Goal: Transaction & Acquisition: Download file/media

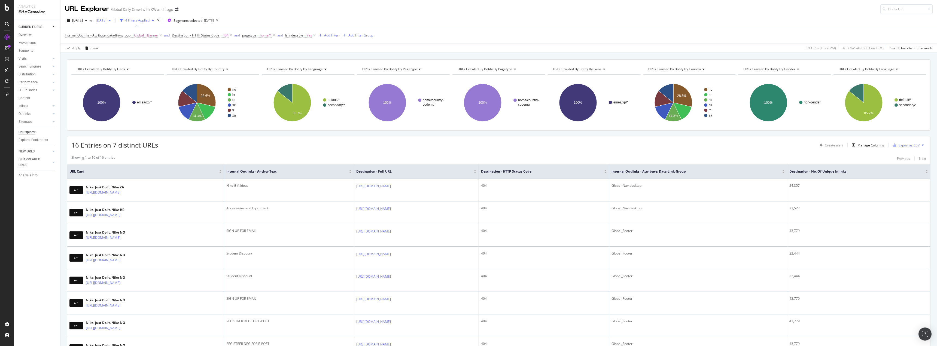
click at [106, 21] on span "[DATE]" at bounding box center [100, 20] width 13 height 5
click at [89, 21] on div "button" at bounding box center [86, 20] width 7 height 3
click at [104, 40] on div "[DATE]" at bounding box center [98, 40] width 50 height 5
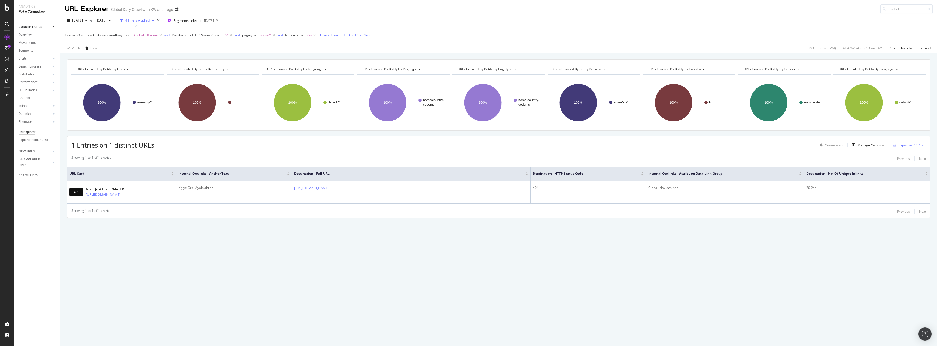
click at [906, 146] on div "Export as CSV" at bounding box center [908, 145] width 21 height 5
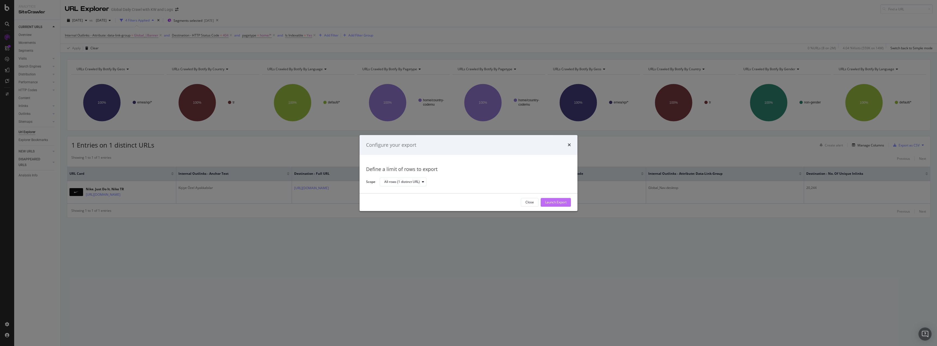
click at [561, 205] on div "Launch Export" at bounding box center [556, 202] width 22 height 8
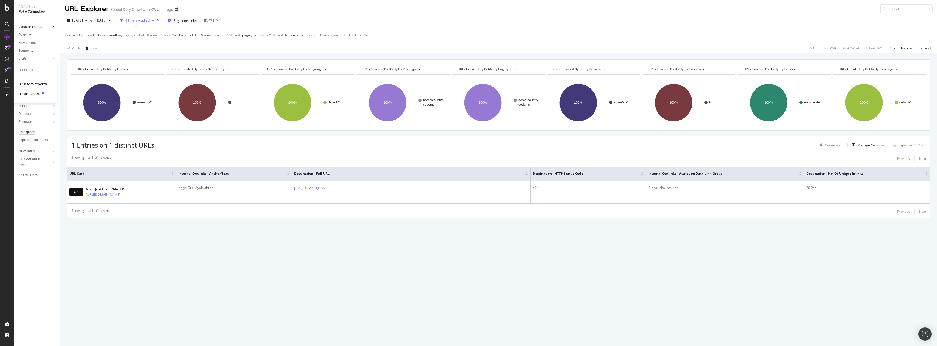
click at [31, 94] on div "DataExports" at bounding box center [30, 93] width 21 height 5
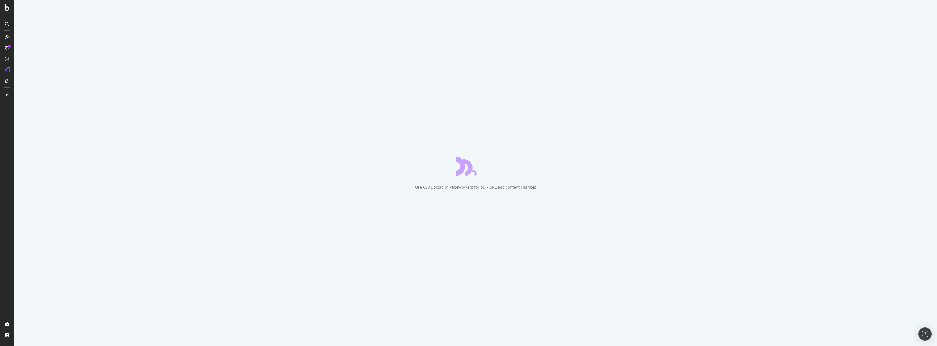
drag, startPoint x: 184, startPoint y: 102, endPoint x: 179, endPoint y: 102, distance: 4.6
click at [180, 102] on div "Use CSV upload in PageWorkers for bulk URL and content changes" at bounding box center [475, 173] width 923 height 346
drag, startPoint x: 180, startPoint y: 103, endPoint x: 184, endPoint y: 102, distance: 4.1
click at [181, 103] on div "Use CSV upload in PageWorkers for bulk URL and content changes" at bounding box center [475, 173] width 923 height 346
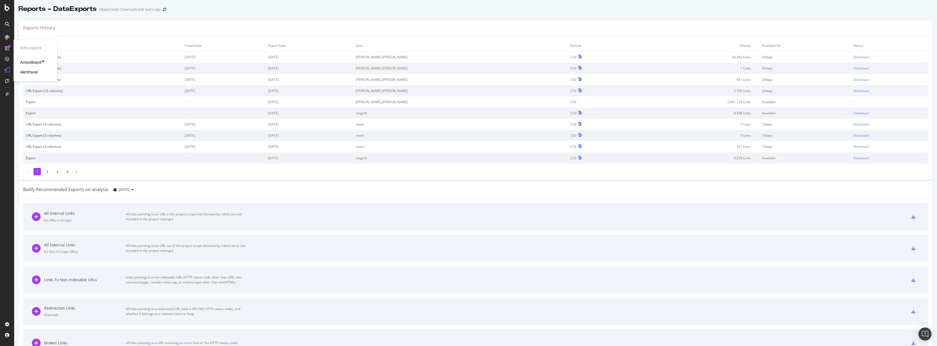
click at [10, 39] on div at bounding box center [7, 37] width 9 height 9
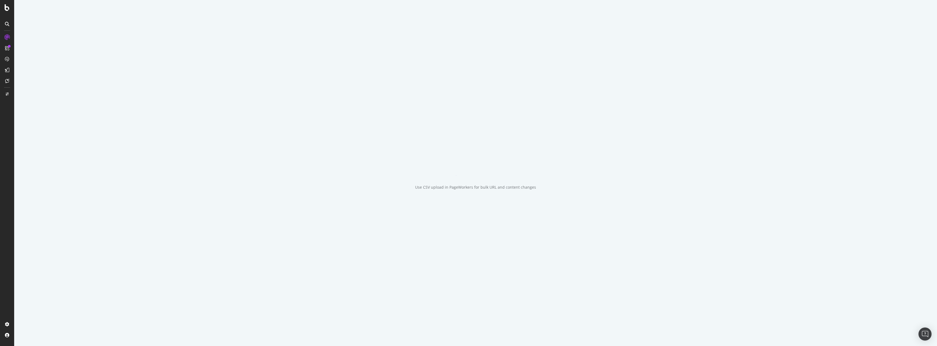
click at [10, 39] on div at bounding box center [7, 37] width 9 height 9
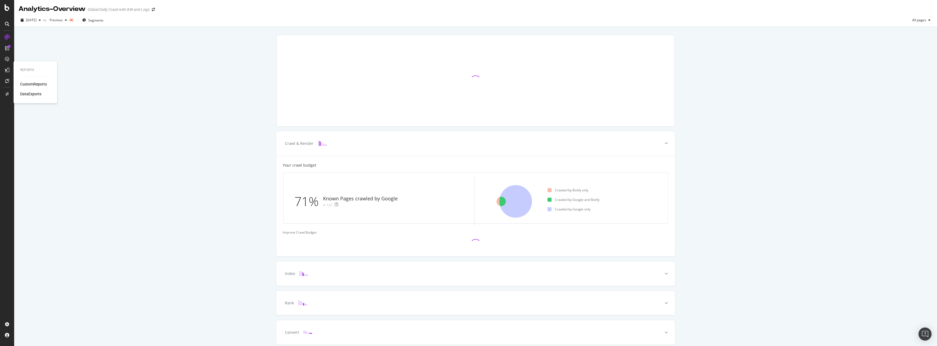
click at [36, 94] on div "DataExports" at bounding box center [30, 93] width 21 height 5
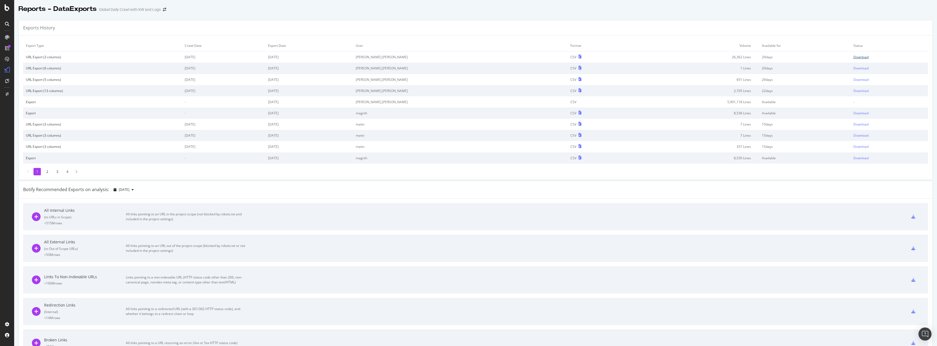
click at [853, 57] on div "Download" at bounding box center [860, 57] width 15 height 5
click at [853, 69] on div "Download" at bounding box center [860, 68] width 15 height 5
click at [853, 79] on div "Download" at bounding box center [860, 79] width 15 height 5
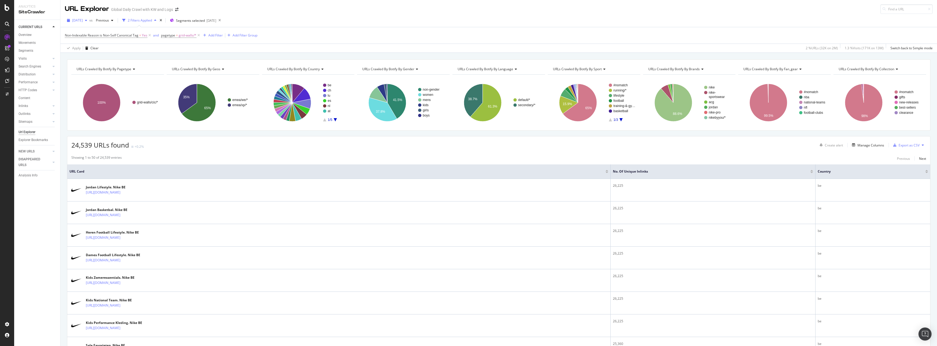
click at [85, 23] on div "[DATE]" at bounding box center [77, 20] width 25 height 8
click at [99, 42] on div "[DATE]" at bounding box center [98, 40] width 50 height 5
click at [893, 146] on div "button" at bounding box center [895, 145] width 8 height 3
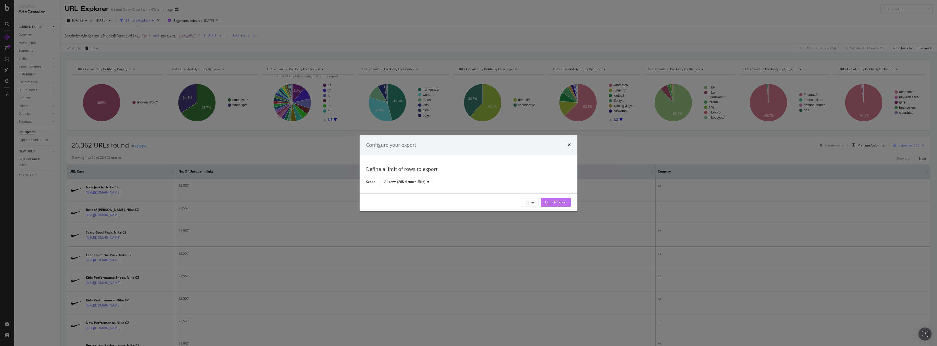
click at [559, 203] on div "Launch Export" at bounding box center [556, 202] width 22 height 5
